Goal: Information Seeking & Learning: Check status

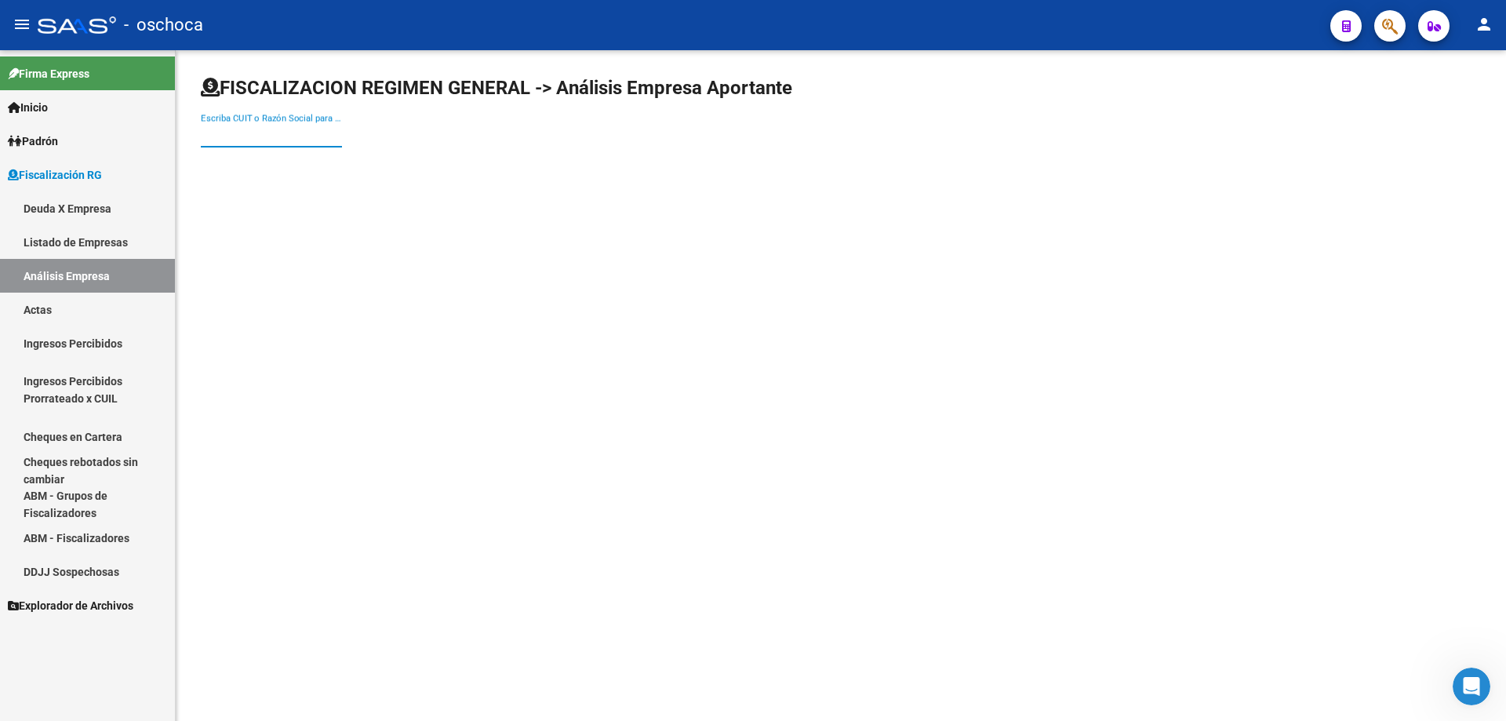
drag, startPoint x: 207, startPoint y: 136, endPoint x: 301, endPoint y: 206, distance: 117.2
click at [234, 156] on div "Escriba CUIT o Razón Social para buscar" at bounding box center [271, 137] width 141 height 49
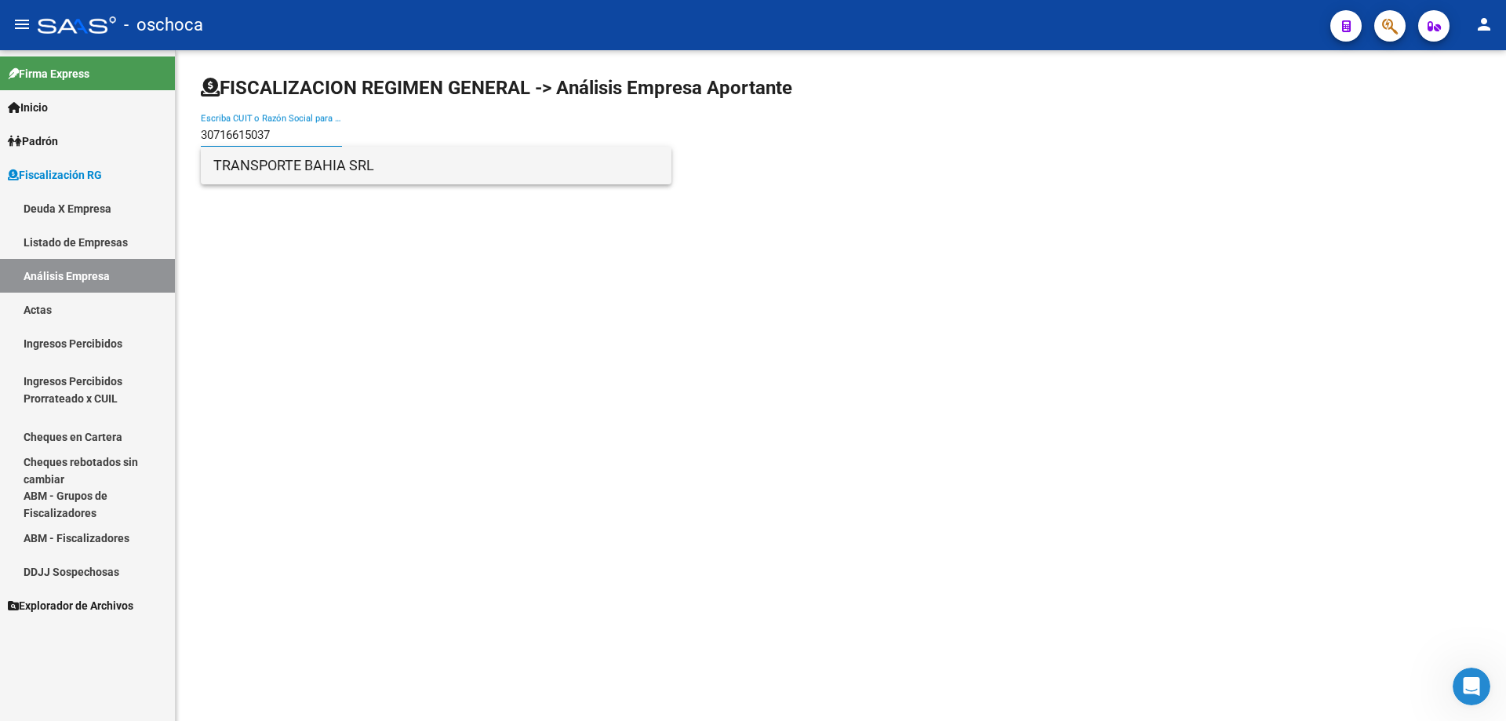
type input "30716615037"
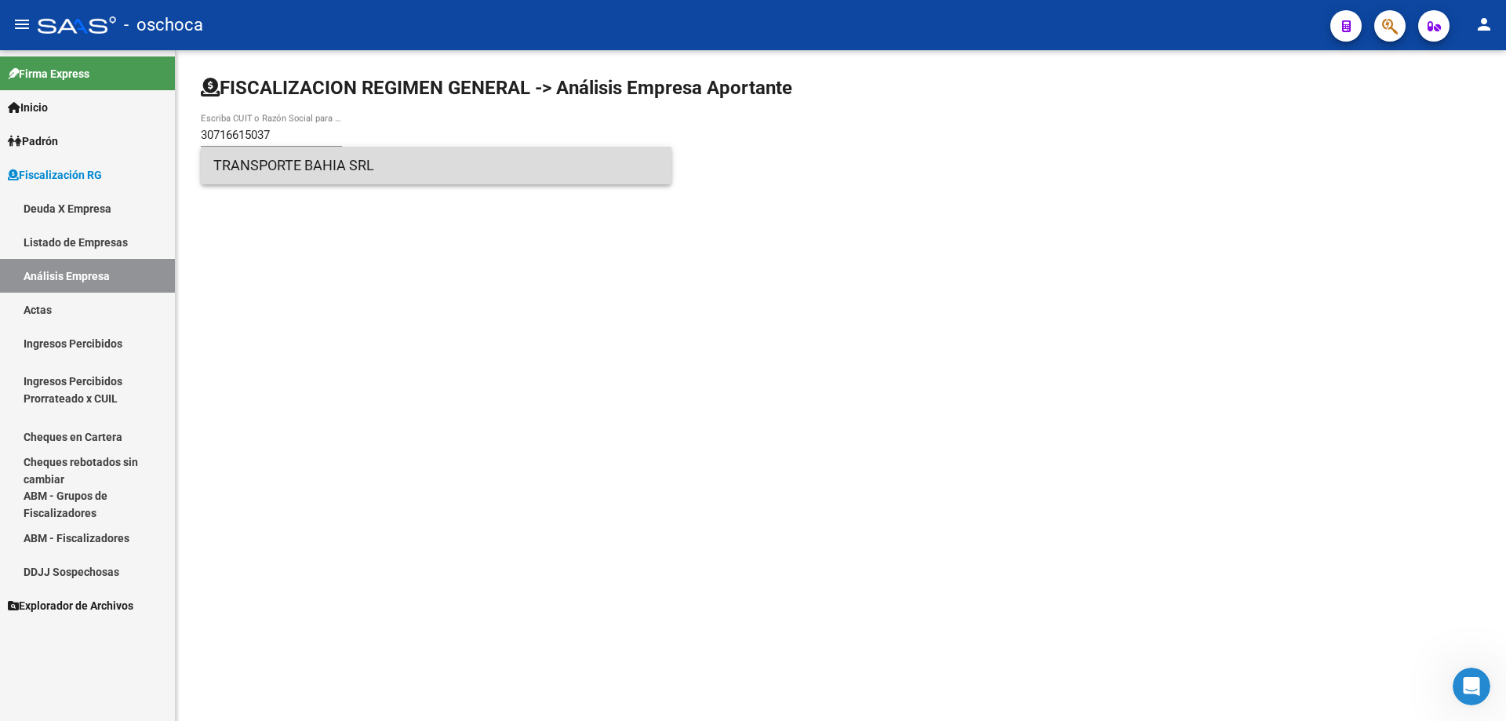
click at [326, 167] on span "TRANSPORTE BAHIA SRL" at bounding box center [436, 166] width 446 height 38
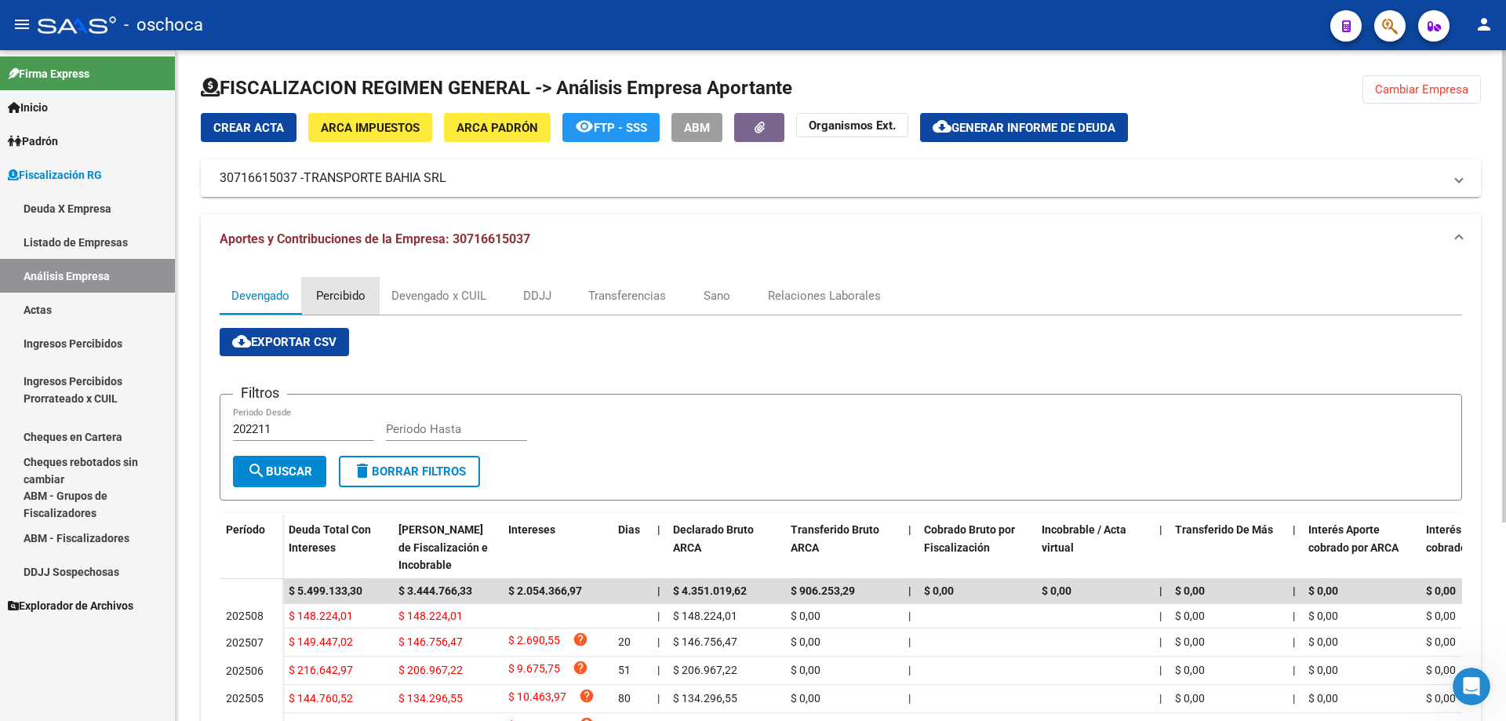
click at [342, 298] on div "Percibido" at bounding box center [340, 295] width 49 height 17
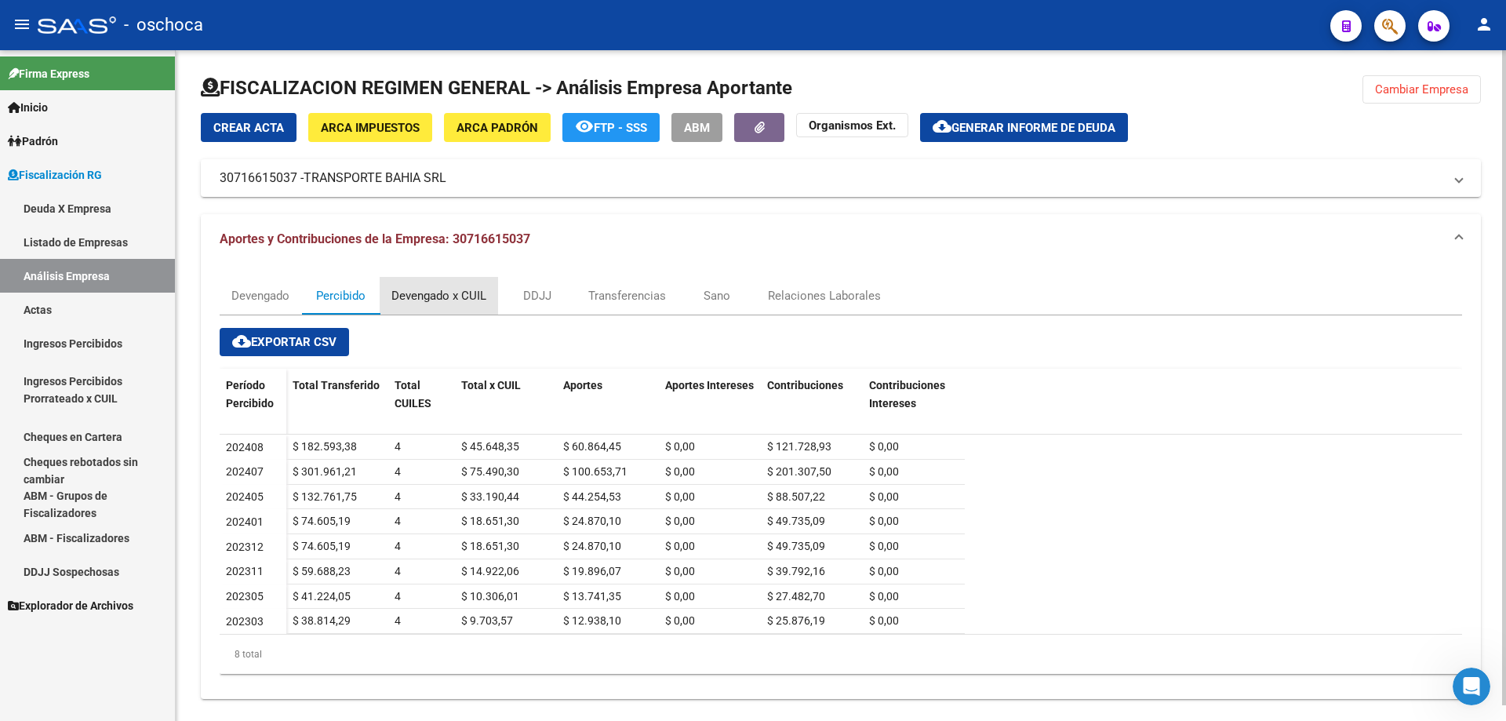
click at [459, 294] on div "Devengado x CUIL" at bounding box center [438, 295] width 95 height 17
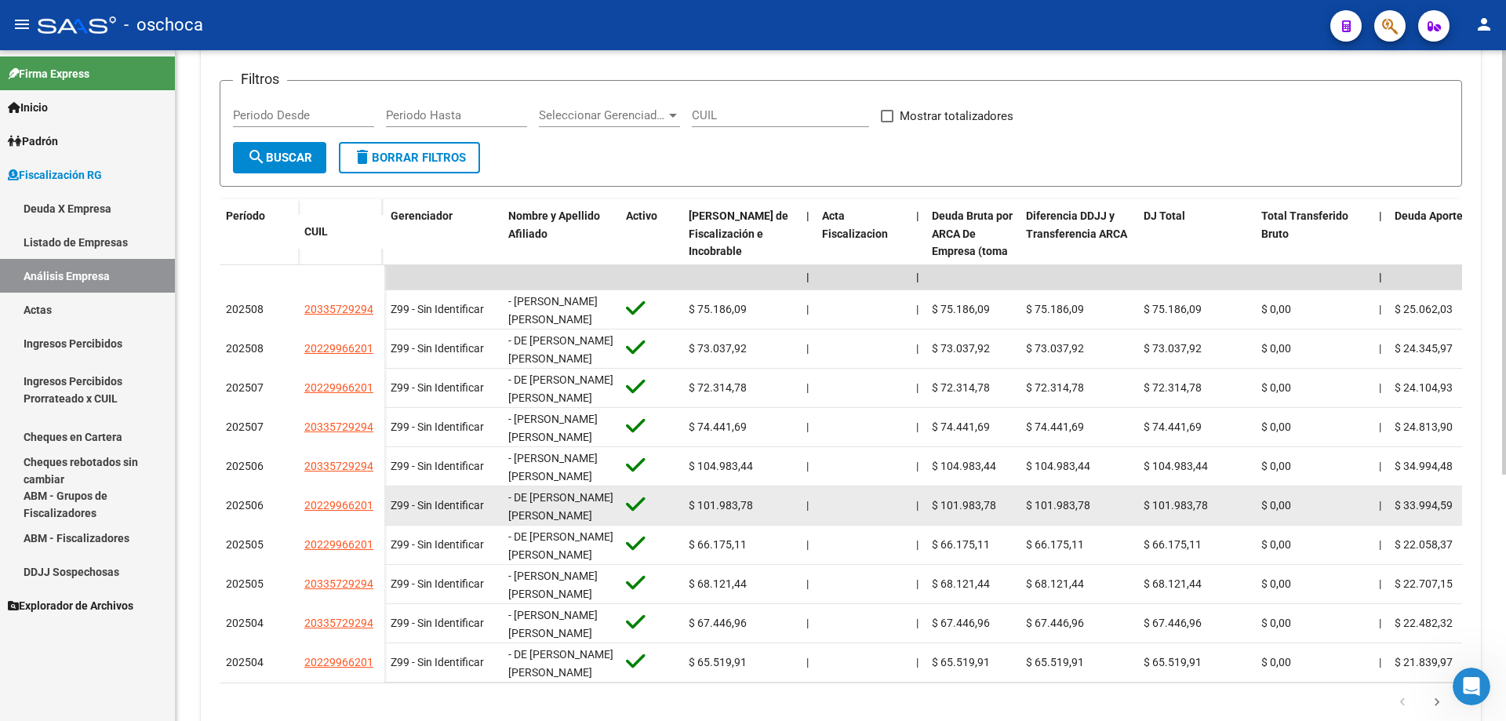
scroll to position [390, 0]
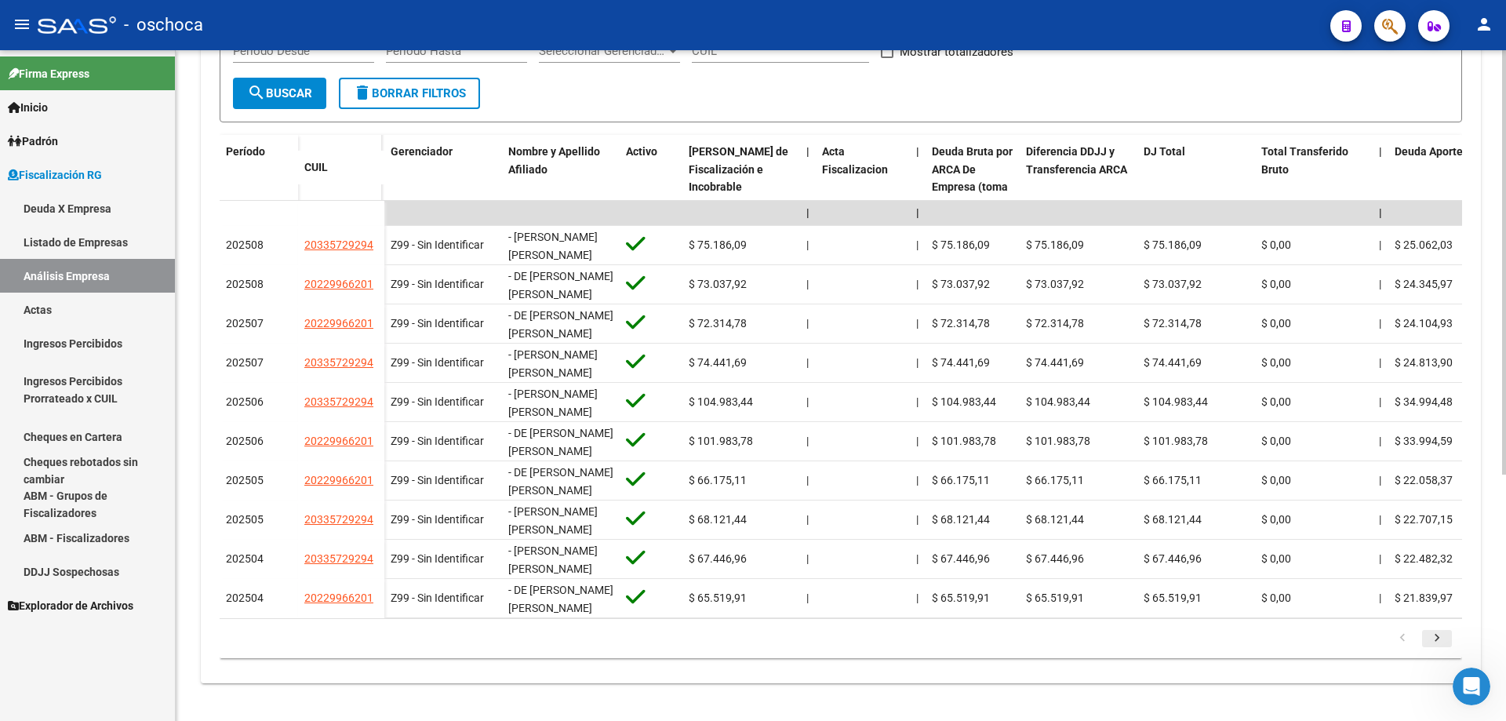
click at [1436, 643] on icon "go to next page" at bounding box center [1437, 640] width 20 height 19
click at [1442, 641] on icon "go to next page" at bounding box center [1437, 640] width 20 height 19
click at [1438, 633] on icon "go to next page" at bounding box center [1437, 640] width 20 height 19
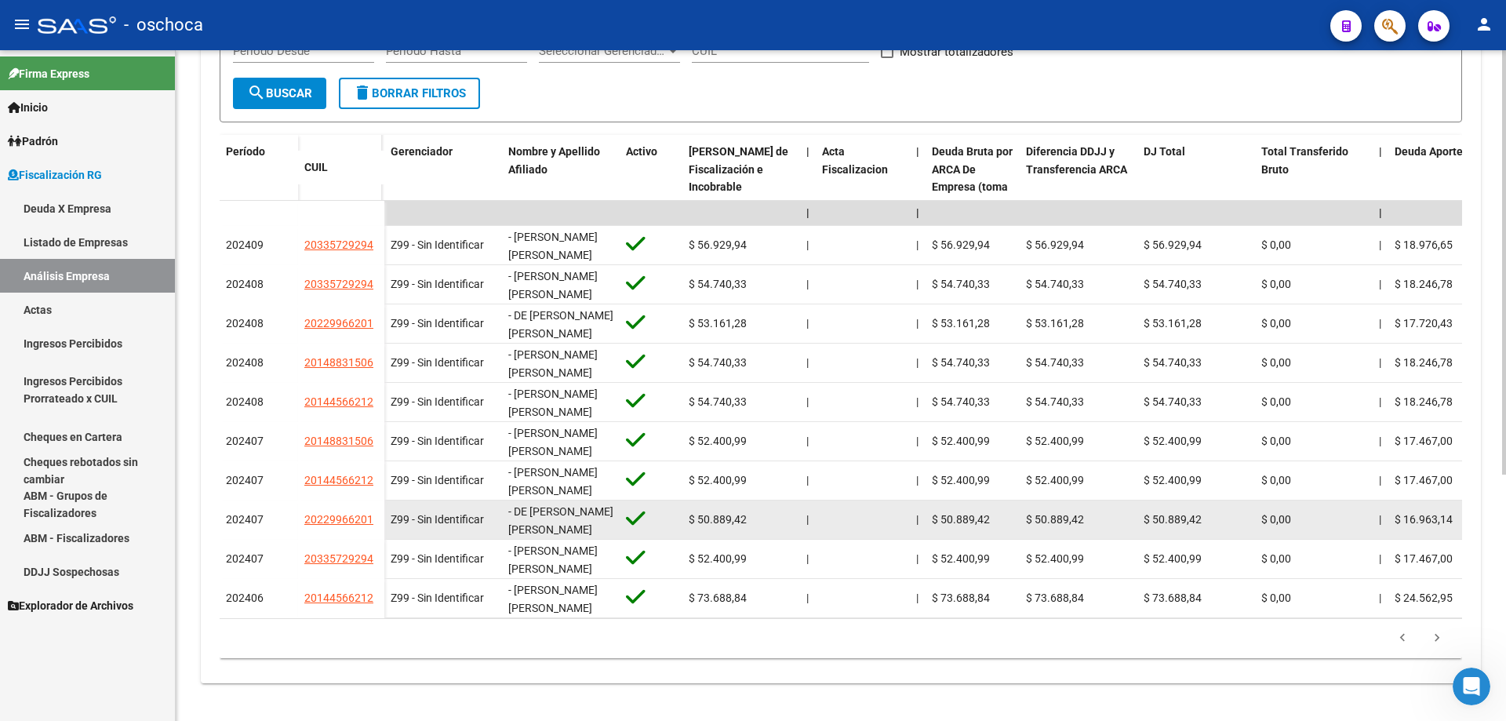
scroll to position [0, 0]
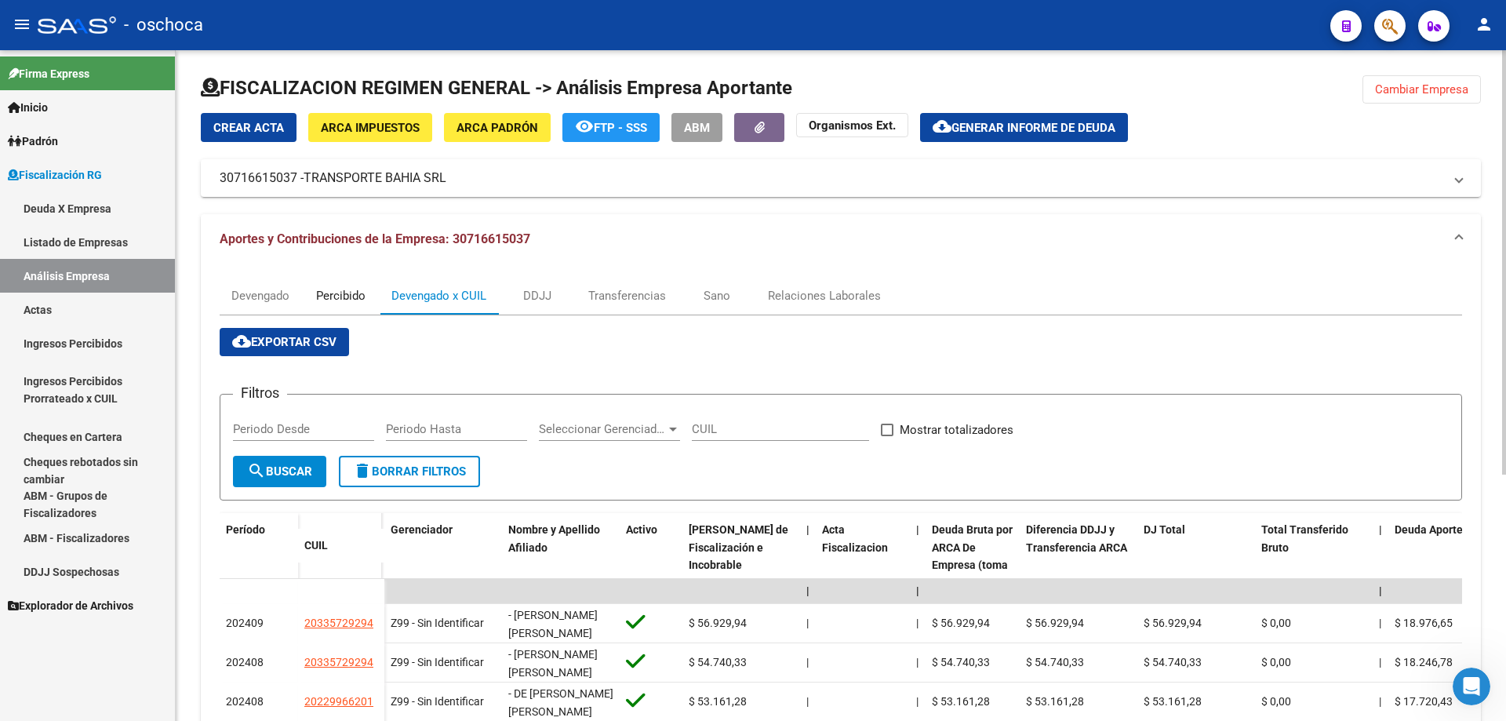
click at [354, 302] on div "Percibido" at bounding box center [340, 295] width 49 height 17
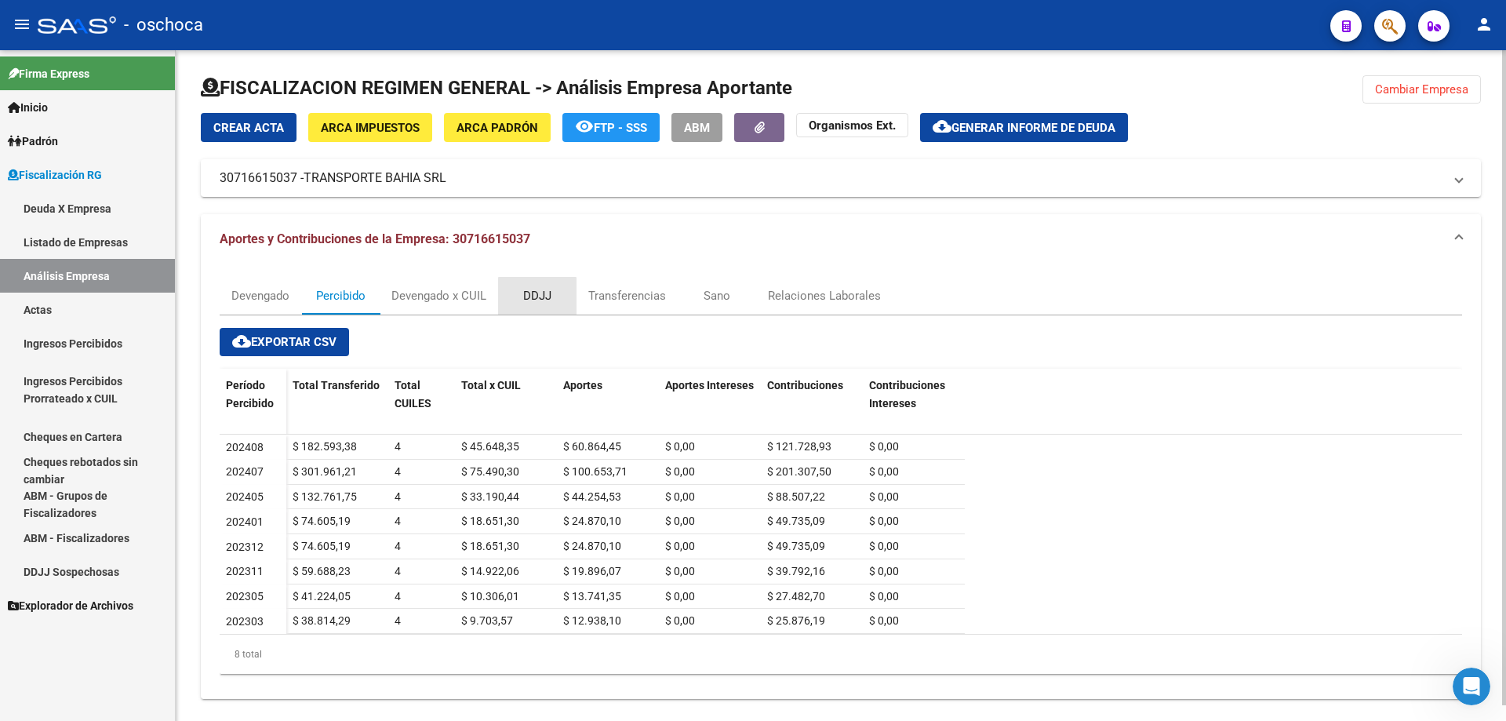
click at [538, 297] on div "DDJJ" at bounding box center [537, 295] width 28 height 17
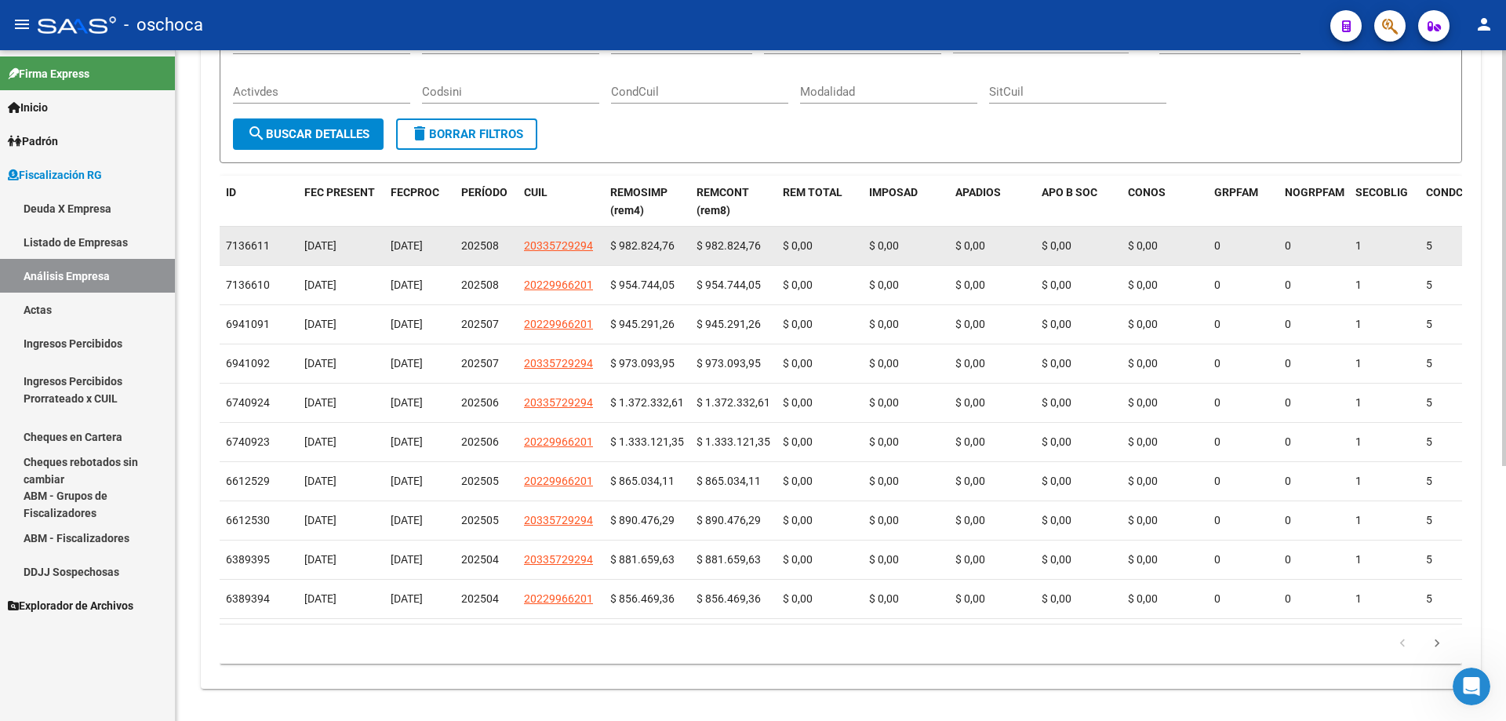
scroll to position [235, 0]
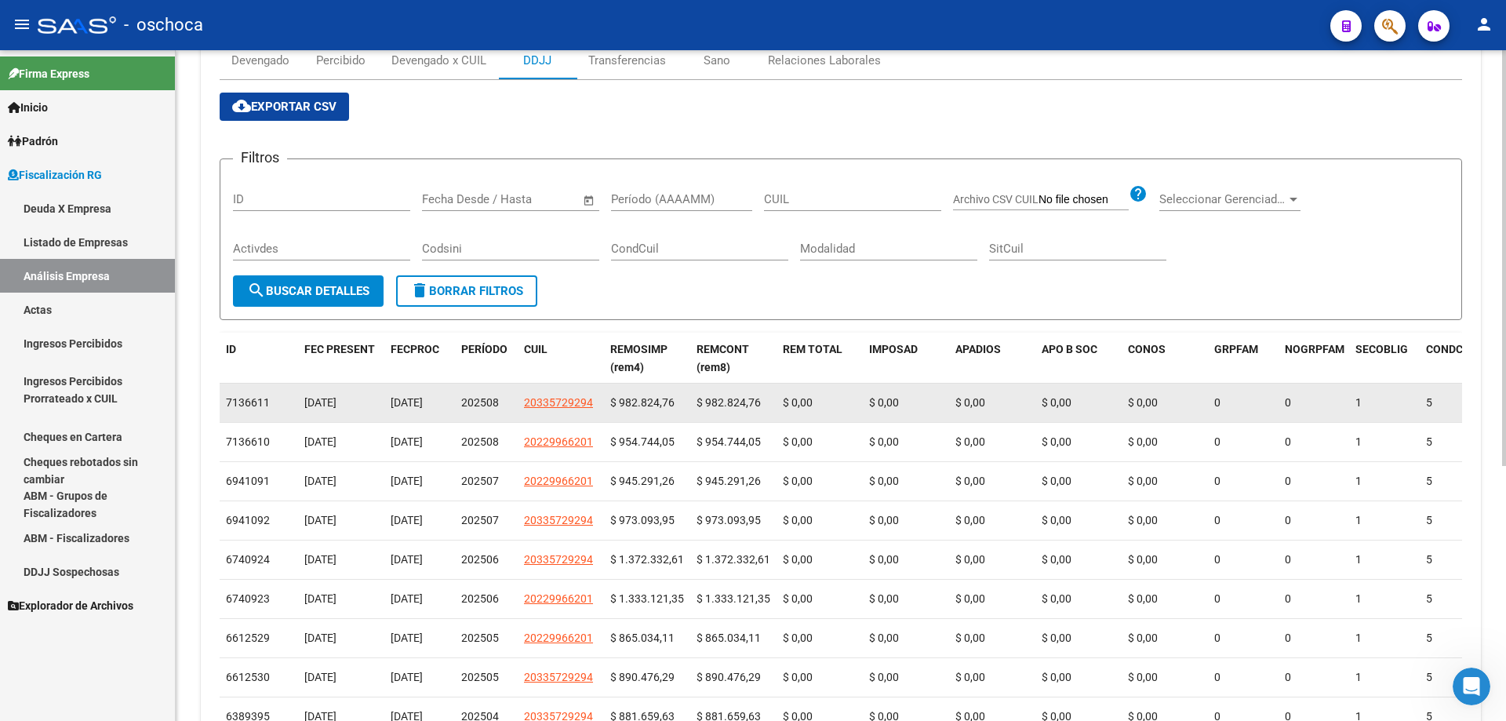
click at [644, 406] on span "$ 982.824,76" at bounding box center [642, 402] width 64 height 13
click at [551, 400] on span "20335729294" at bounding box center [558, 402] width 69 height 13
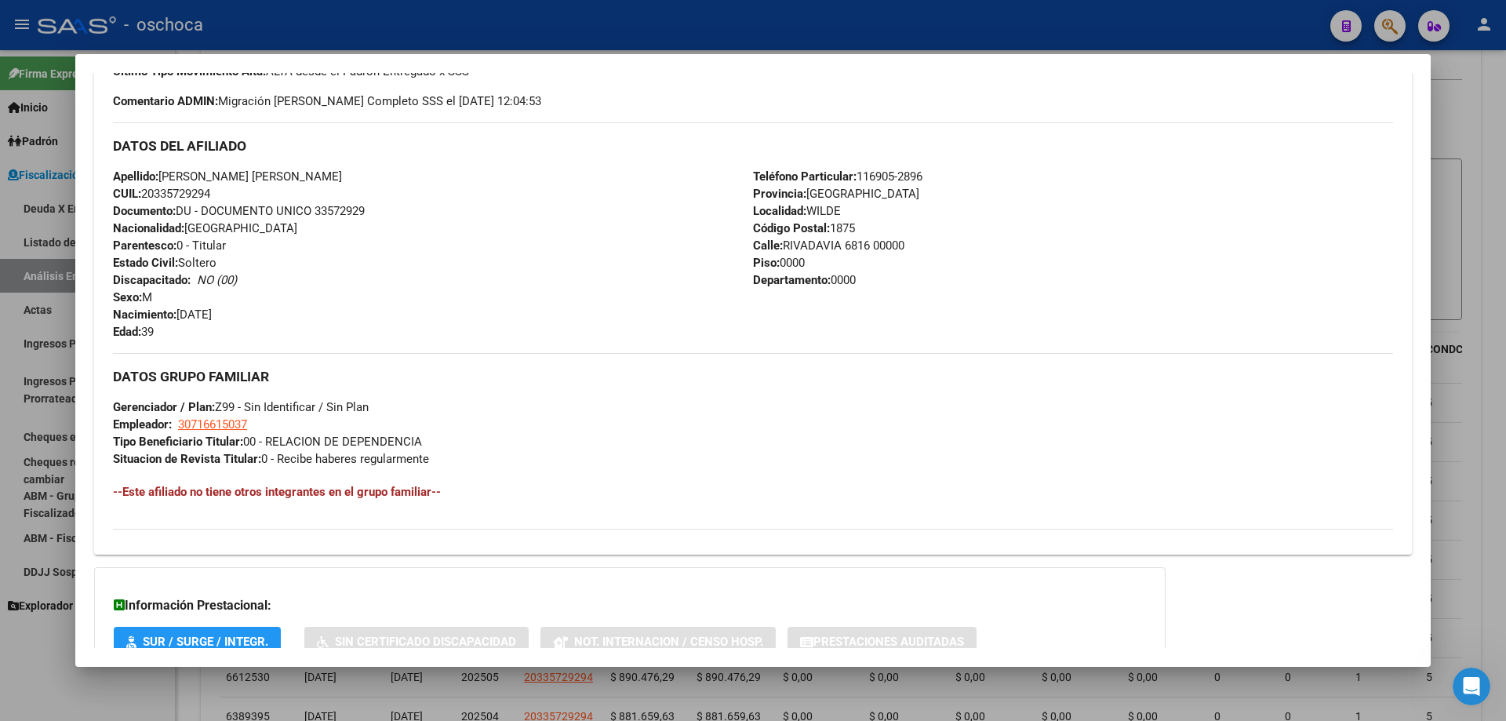
scroll to position [0, 0]
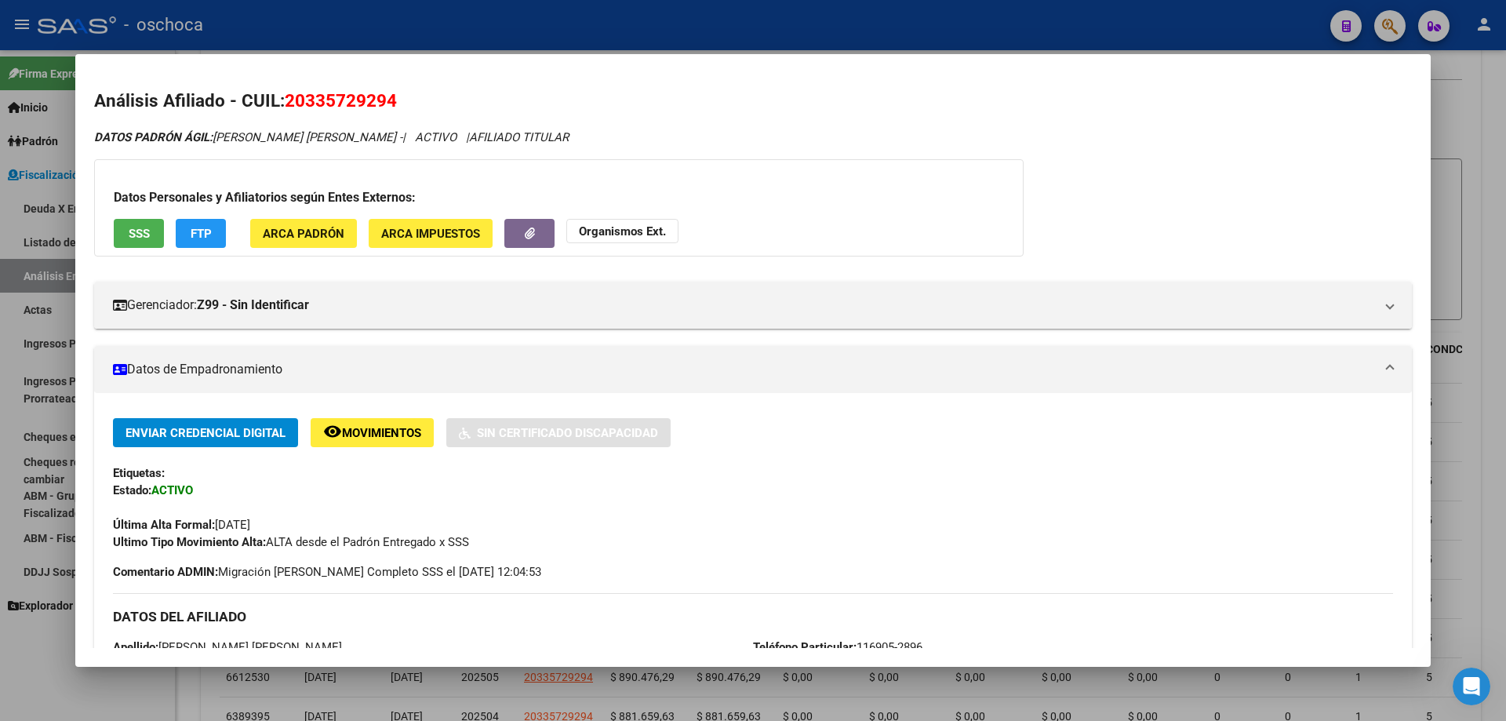
click at [1447, 219] on div at bounding box center [753, 360] width 1506 height 721
